Goal: Task Accomplishment & Management: Manage account settings

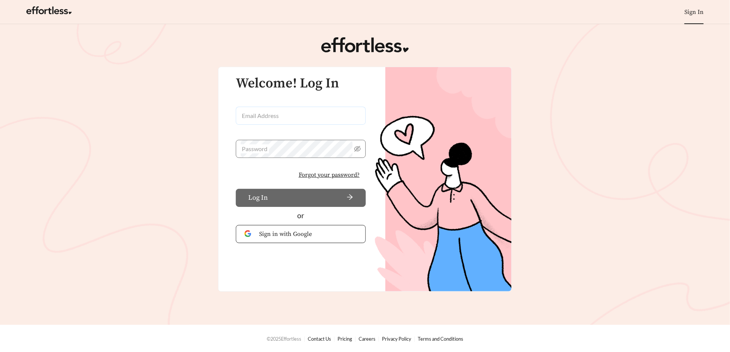
type input "**********"
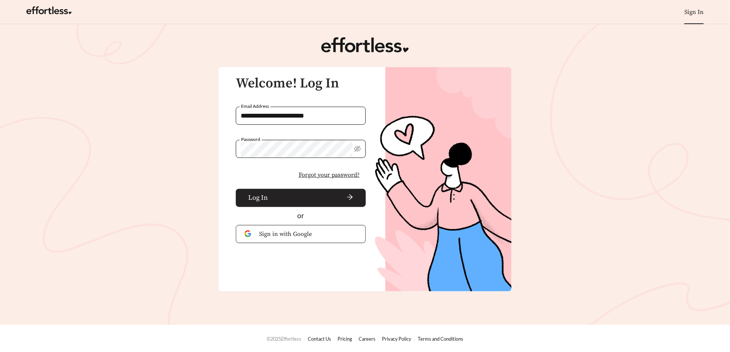
click at [302, 200] on span "arrow-right" at bounding box center [312, 198] width 82 height 8
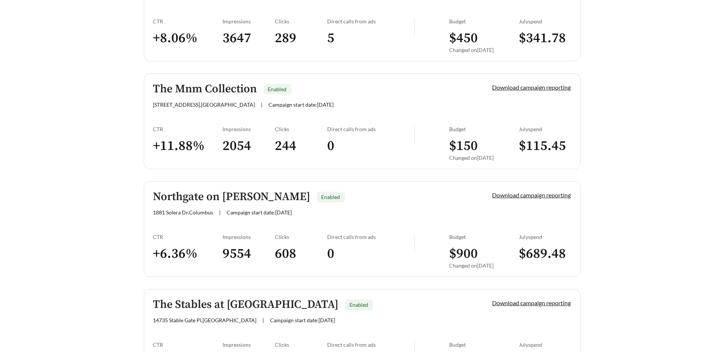
scroll to position [829, 0]
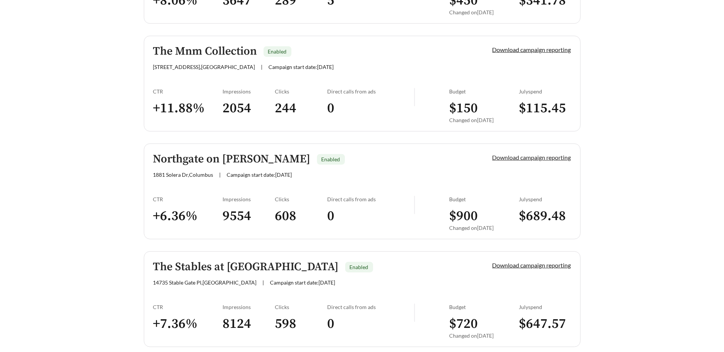
click at [524, 157] on link "Download campaign reporting" at bounding box center [532, 157] width 79 height 7
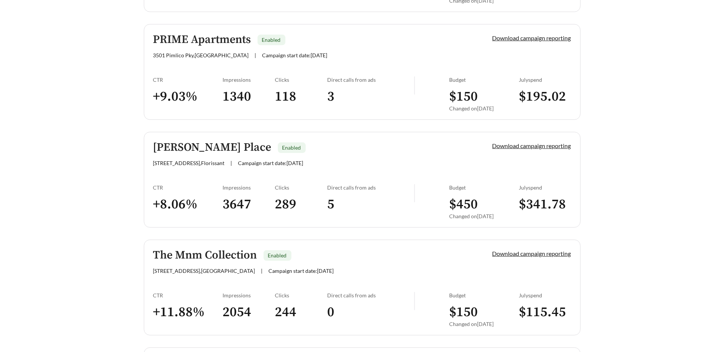
scroll to position [527, 0]
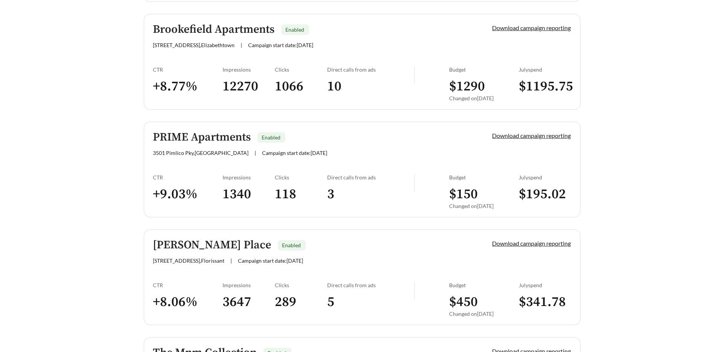
click at [216, 136] on div "Skyridge Club Apartments Enabled [STREET_ADDRESS] | Campaign start date: [DATE]…" at bounding box center [362, 169] width 437 height 957
click at [218, 137] on h5 "PRIME Apartments" at bounding box center [202, 137] width 98 height 12
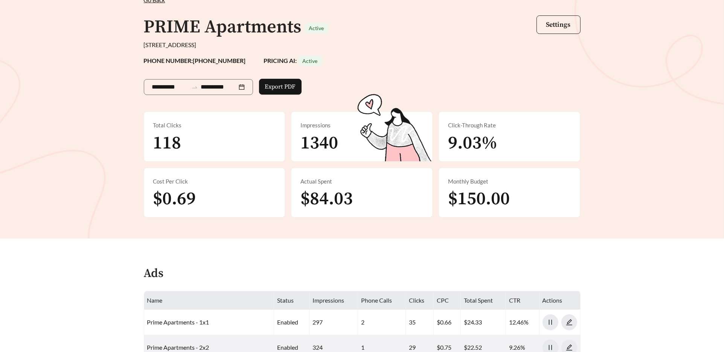
scroll to position [226, 0]
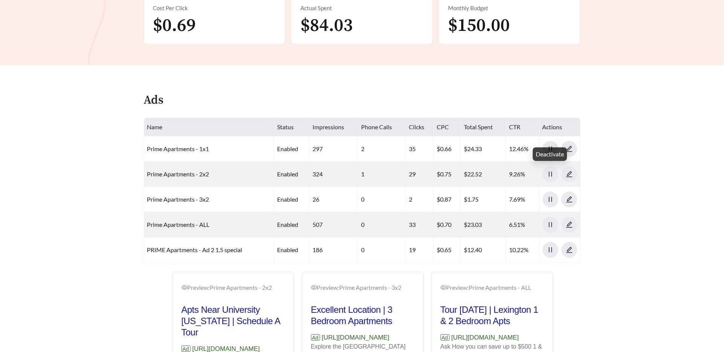
click at [547, 154] on div "Deactivate" at bounding box center [550, 154] width 34 height 14
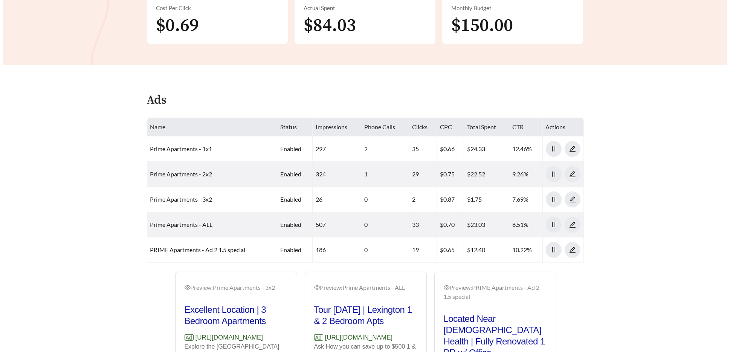
scroll to position [0, 0]
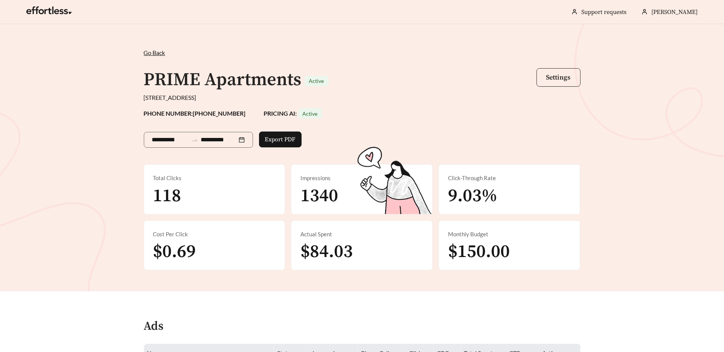
click at [551, 76] on span "Settings" at bounding box center [558, 77] width 24 height 9
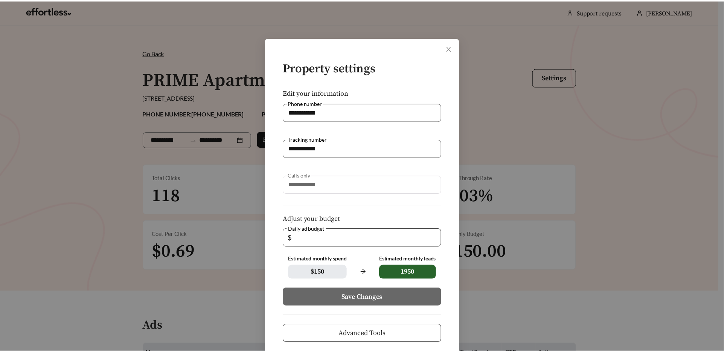
scroll to position [12, 0]
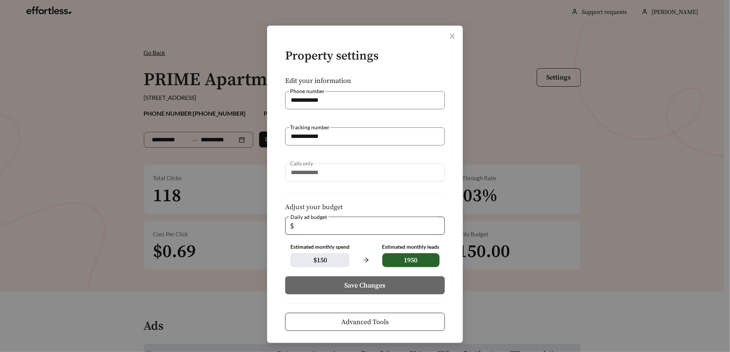
click at [391, 320] on button "Advanced Tools" at bounding box center [365, 322] width 160 height 18
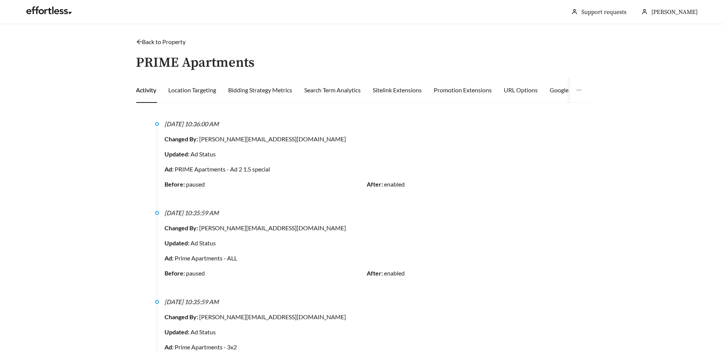
click at [149, 41] on link "Back to Property" at bounding box center [161, 41] width 50 height 7
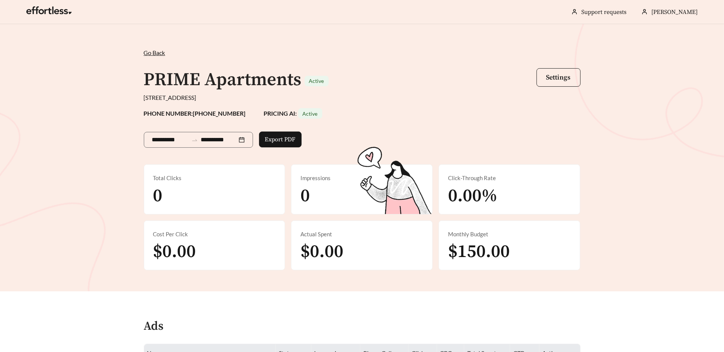
click at [158, 52] on span "Go Back" at bounding box center [154, 52] width 21 height 7
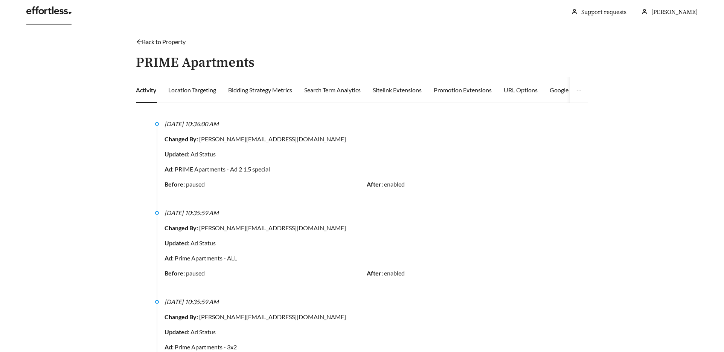
click at [47, 11] on link at bounding box center [48, 13] width 45 height 8
